Goal: Task Accomplishment & Management: Manage account settings

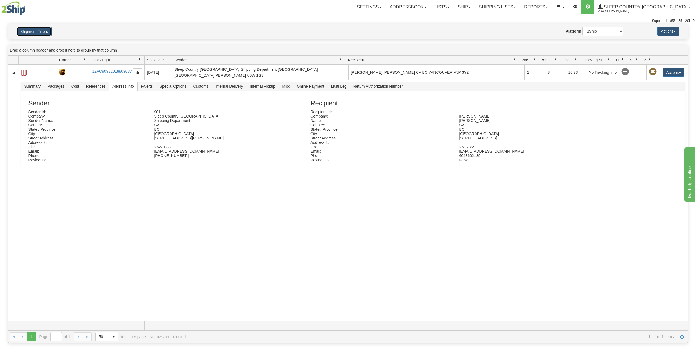
click at [41, 32] on button "Shipment Filters" at bounding box center [34, 31] width 35 height 9
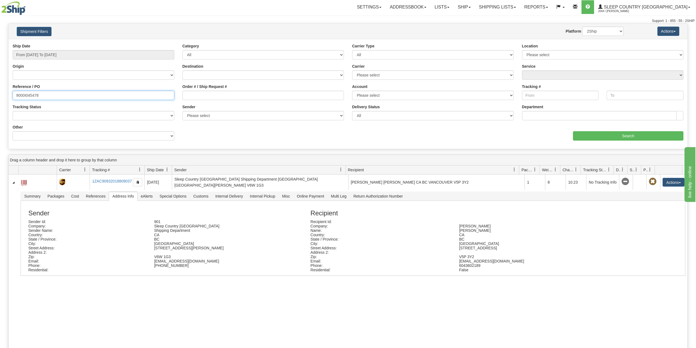
click at [28, 96] on input "9000I045478" at bounding box center [94, 95] width 162 height 9
paste input "35203"
type input "9000I035203"
click at [592, 137] on input "Search" at bounding box center [628, 135] width 110 height 9
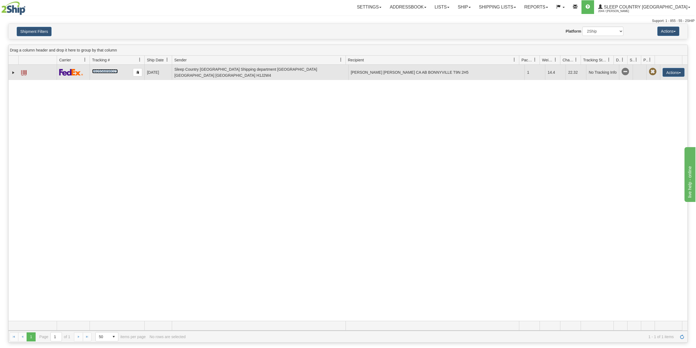
click at [108, 72] on link "392656898021" at bounding box center [104, 71] width 25 height 4
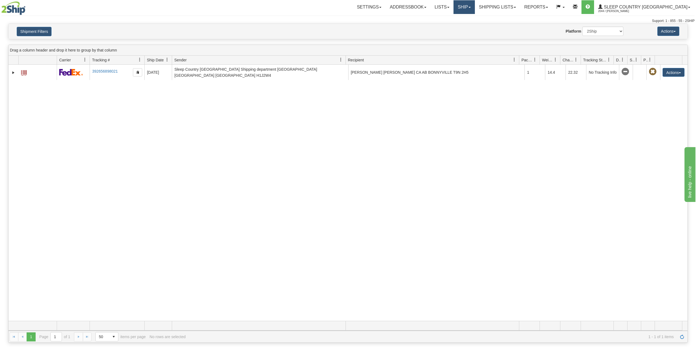
click at [475, 6] on link "Ship" at bounding box center [464, 7] width 21 height 14
click at [469, 27] on span "OnHold / Order Queue" at bounding box center [450, 26] width 39 height 4
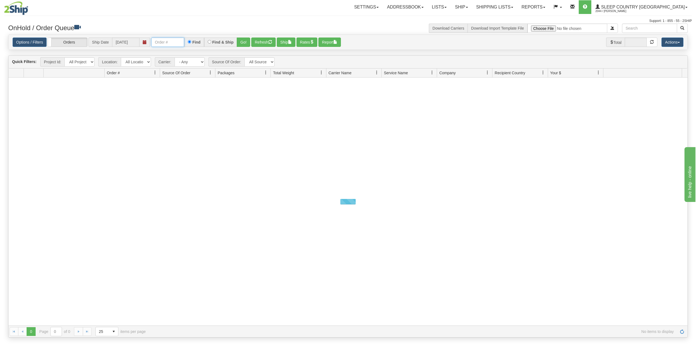
drag, startPoint x: 169, startPoint y: 43, endPoint x: 178, endPoint y: 46, distance: 9.1
click at [169, 43] on input "text" at bounding box center [167, 42] width 33 height 9
paste input "9002I063680"
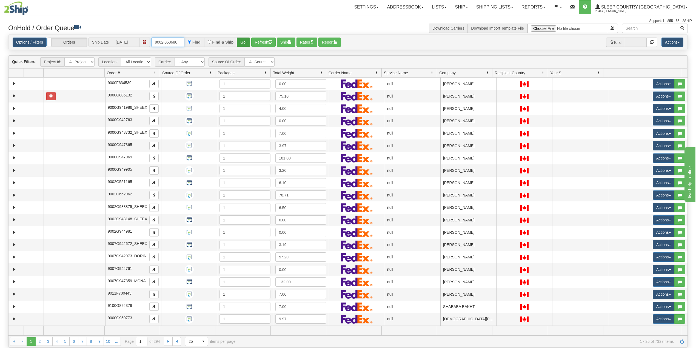
type input "9002I063680"
click at [245, 42] on button "Go!" at bounding box center [243, 42] width 13 height 9
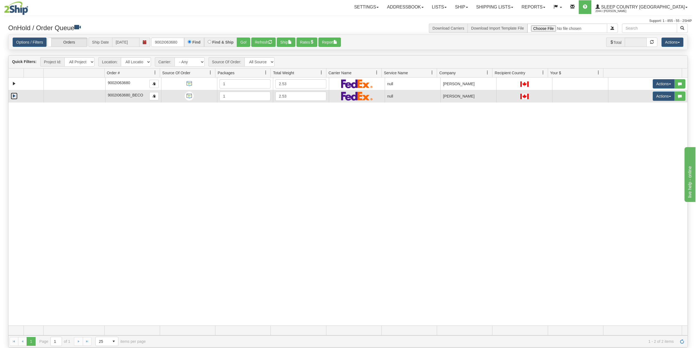
click at [15, 98] on link "Expand" at bounding box center [14, 96] width 7 height 7
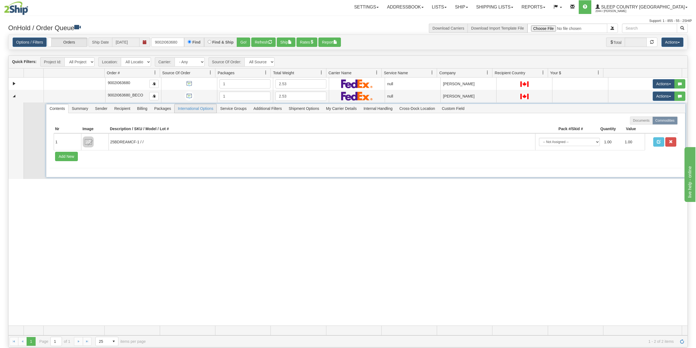
click at [190, 111] on span "International Options" at bounding box center [196, 108] width 42 height 9
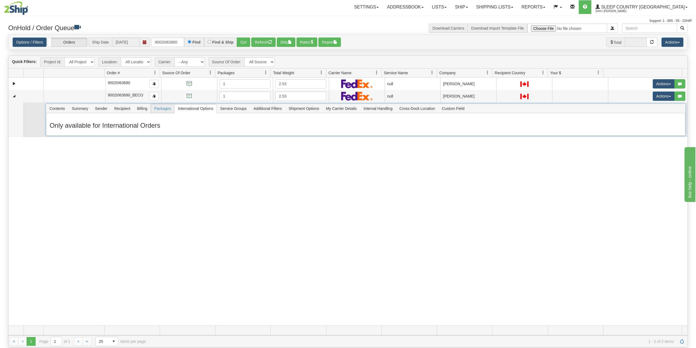
click at [166, 111] on span "Packages" at bounding box center [162, 108] width 23 height 9
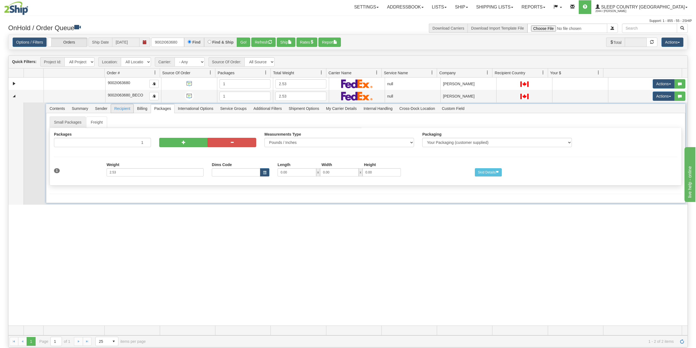
click at [118, 110] on span "Recipient" at bounding box center [122, 108] width 22 height 9
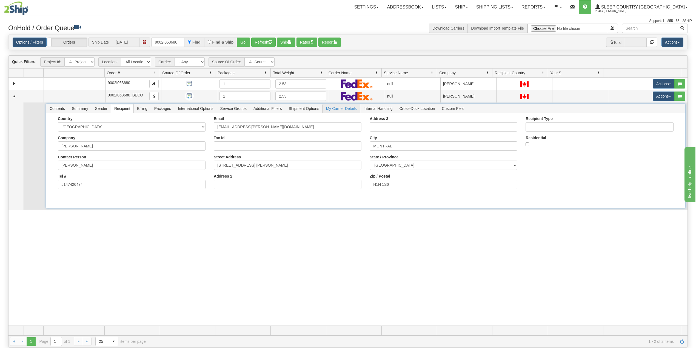
click at [340, 111] on span "My Carrier Details" at bounding box center [341, 108] width 37 height 9
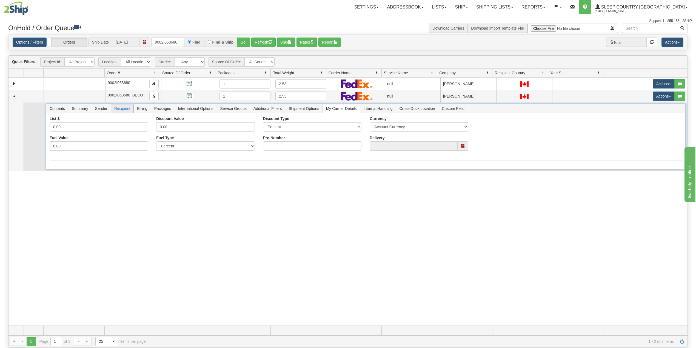
click at [126, 108] on span "Recipient" at bounding box center [122, 108] width 22 height 9
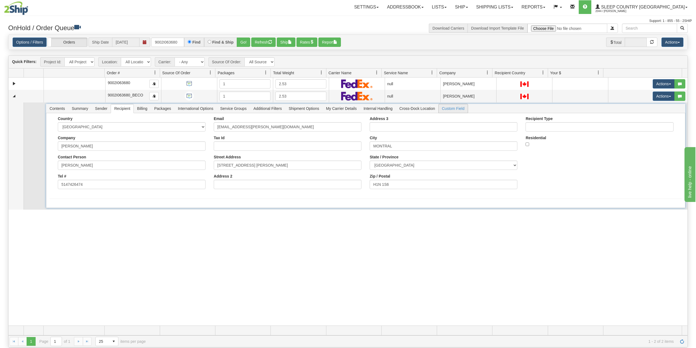
click at [462, 111] on span "Custom Field" at bounding box center [453, 108] width 29 height 9
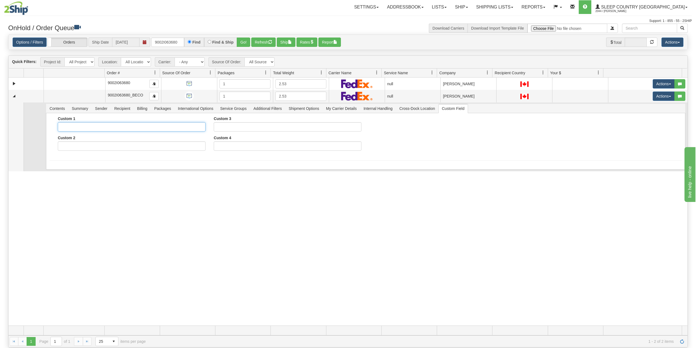
click at [88, 127] on input "Custom 1" at bounding box center [132, 126] width 148 height 9
click at [55, 111] on span "Contents" at bounding box center [57, 108] width 22 height 9
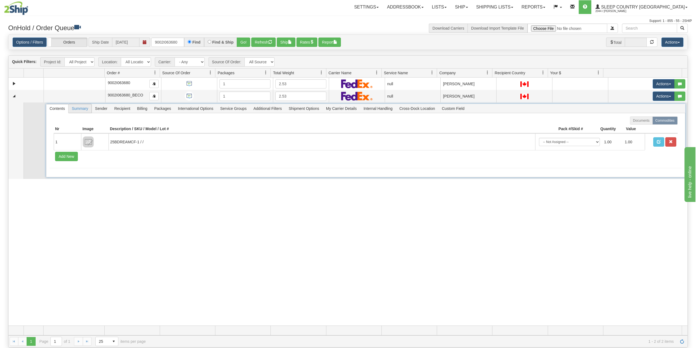
click at [81, 110] on span "Summary" at bounding box center [80, 108] width 23 height 9
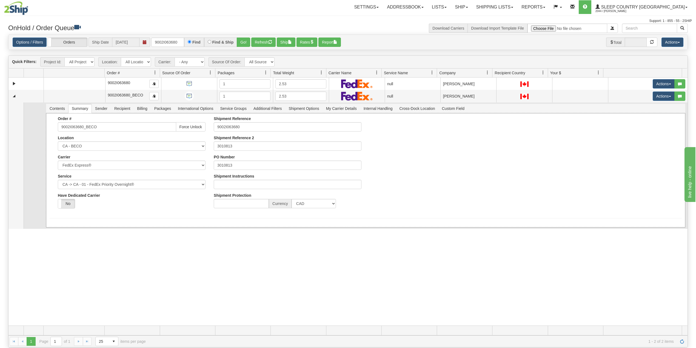
click at [240, 181] on div "Shipment Instructions" at bounding box center [288, 181] width 148 height 15
click at [239, 183] on input "Shipment Instructions" at bounding box center [288, 184] width 148 height 9
click at [253, 186] on input "Shipment Instructions" at bounding box center [288, 184] width 148 height 9
paste input "please leave the parcel inside the stairway"
type input "please leave the parcel inside the stairway"
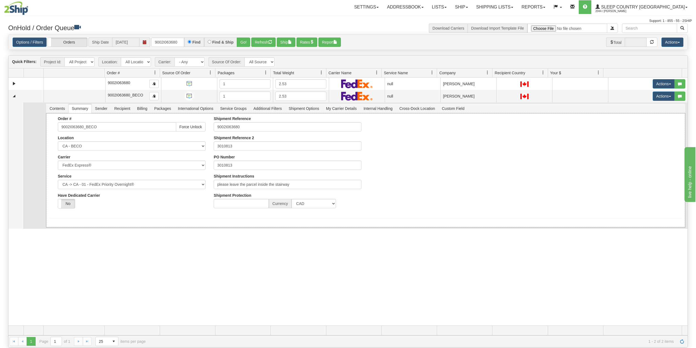
click at [106, 209] on div "Yes No" at bounding box center [93, 204] width 70 height 10
click at [59, 228] on button "Save" at bounding box center [58, 228] width 16 height 9
drag, startPoint x: 292, startPoint y: 188, endPoint x: 208, endPoint y: 187, distance: 83.9
click at [210, 187] on div "Shipment Reference 9002I063680 Shipment Reference 2 3010813 PO Number 3010813 S…" at bounding box center [288, 165] width 156 height 96
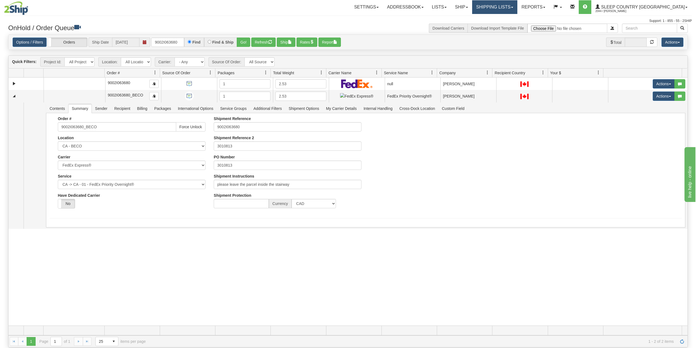
click at [518, 0] on link "Shipping lists" at bounding box center [494, 7] width 45 height 14
drag, startPoint x: 511, startPoint y: 25, endPoint x: 489, endPoint y: 24, distance: 22.0
click at [511, 25] on span "Search Shipment History" at bounding box center [490, 26] width 42 height 4
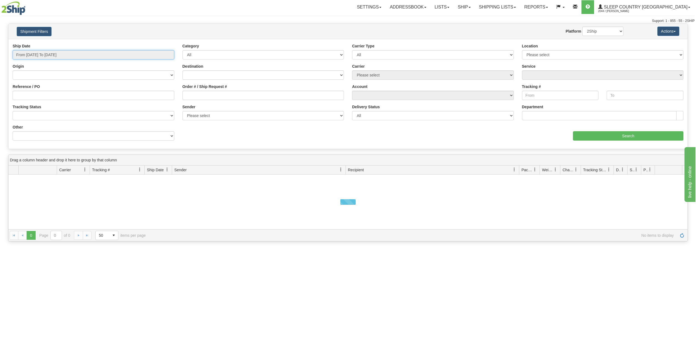
click at [59, 54] on input "From [DATE] To [DATE]" at bounding box center [94, 54] width 162 height 9
click at [39, 95] on li "Last 30 Days" at bounding box center [37, 94] width 44 height 7
type input "From [DATE] To [DATE]"
click at [39, 95] on input "Reference / PO" at bounding box center [94, 95] width 162 height 9
paste input "9000I050014"
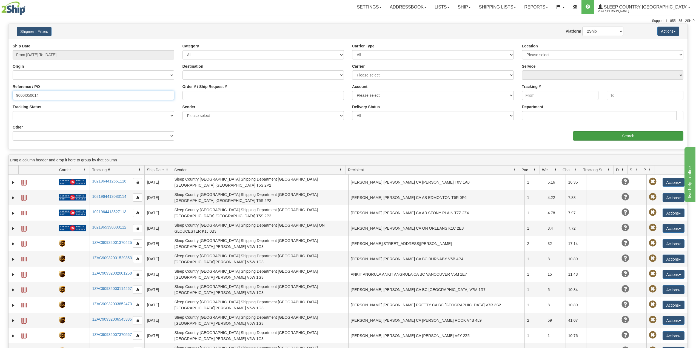
type input "9000I050014"
click at [589, 134] on input "Search" at bounding box center [628, 135] width 110 height 9
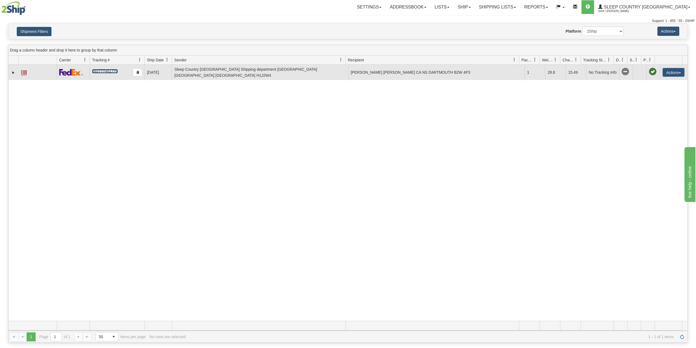
click at [106, 72] on link "392777461778" at bounding box center [104, 71] width 25 height 4
